Goal: Task Accomplishment & Management: Manage account settings

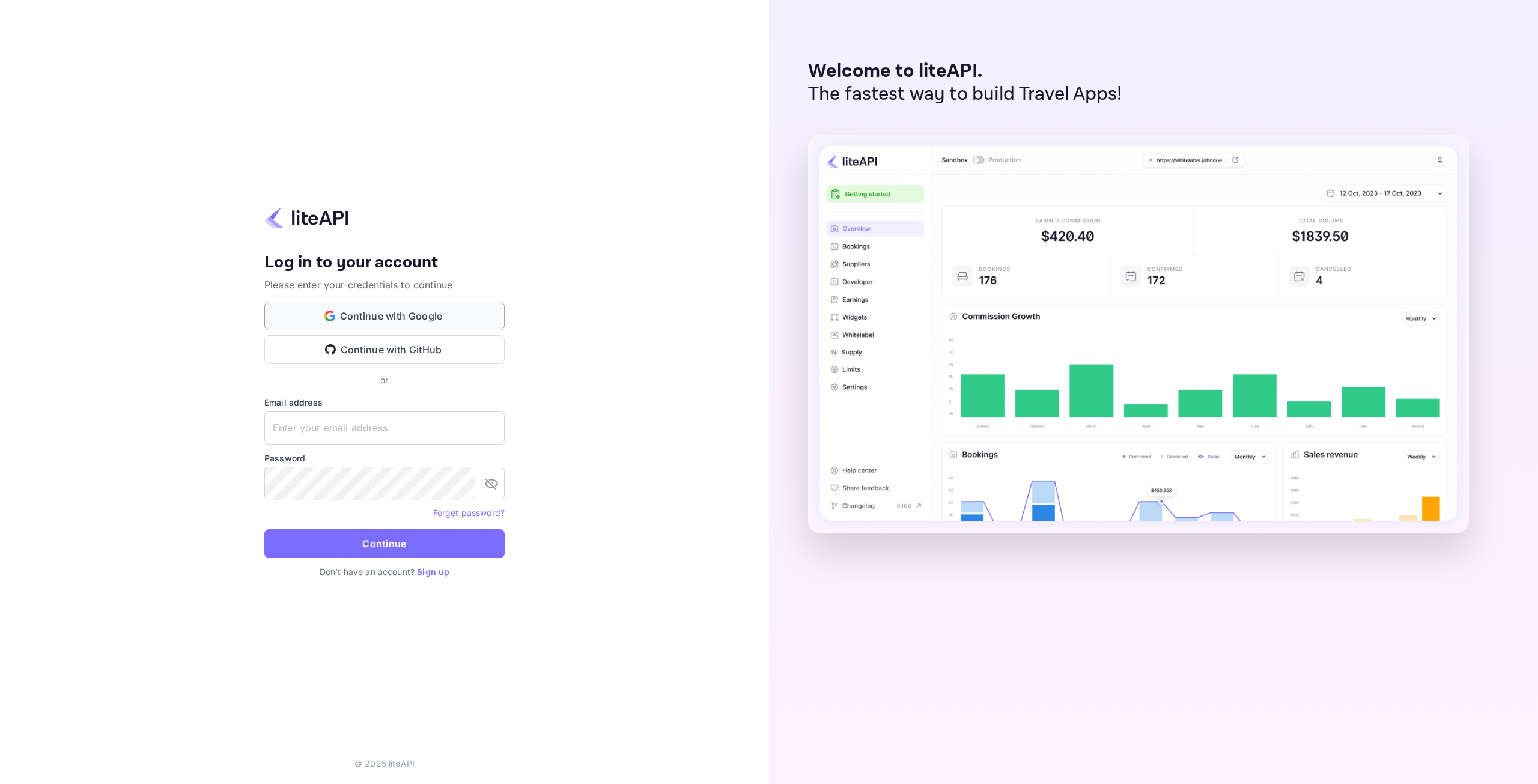
click at [415, 322] on button "Continue with Google" at bounding box center [384, 316] width 241 height 29
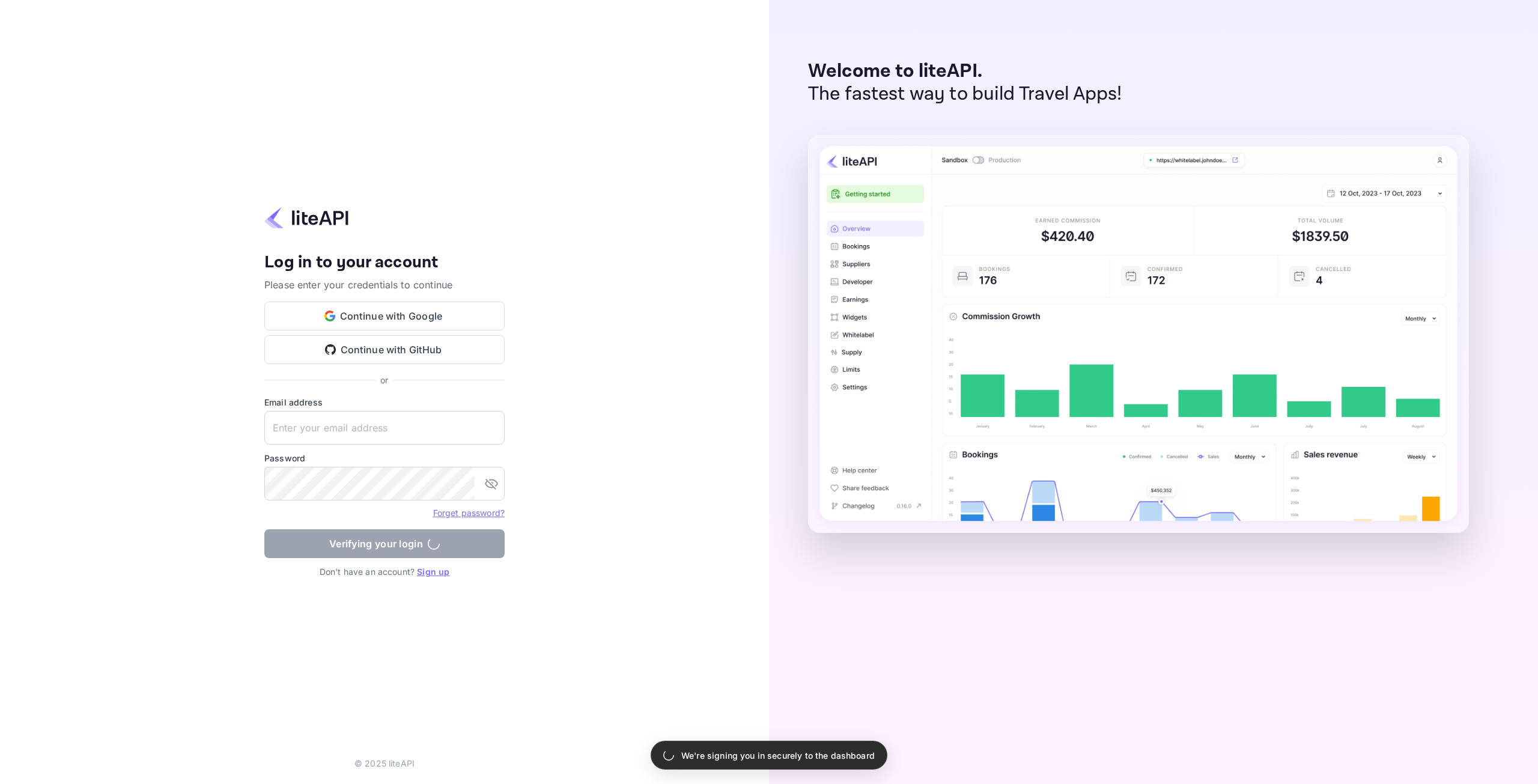
click at [910, 200] on img at bounding box center [1139, 334] width 661 height 398
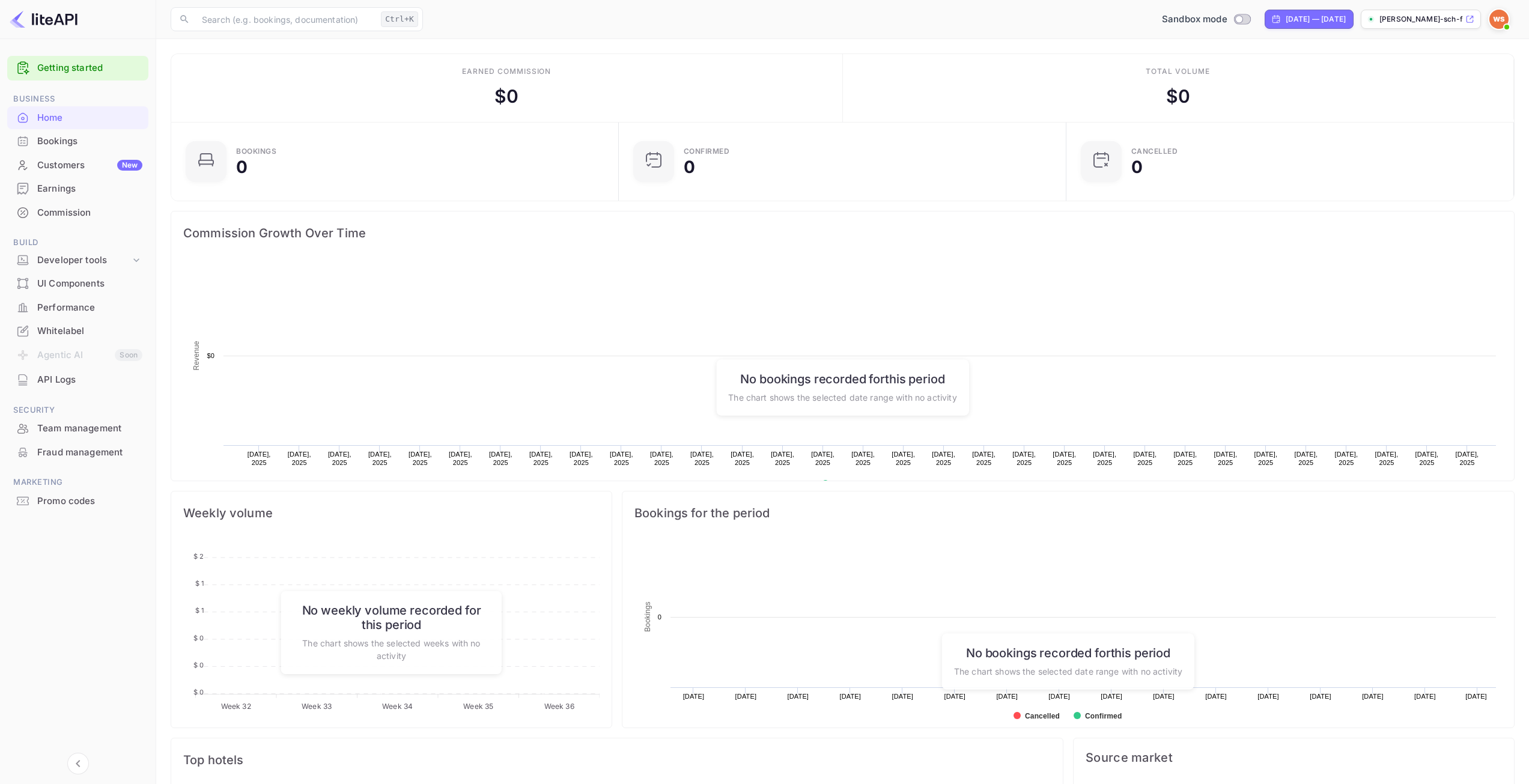
scroll to position [186, 432]
